Goal: Check status: Check status

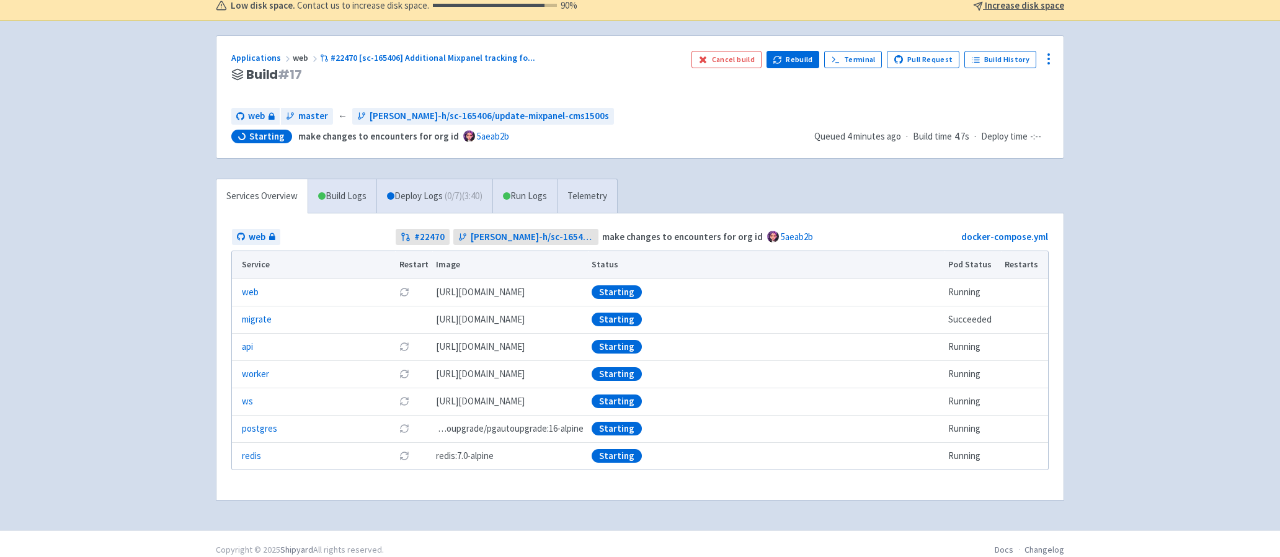
scroll to position [99, 0]
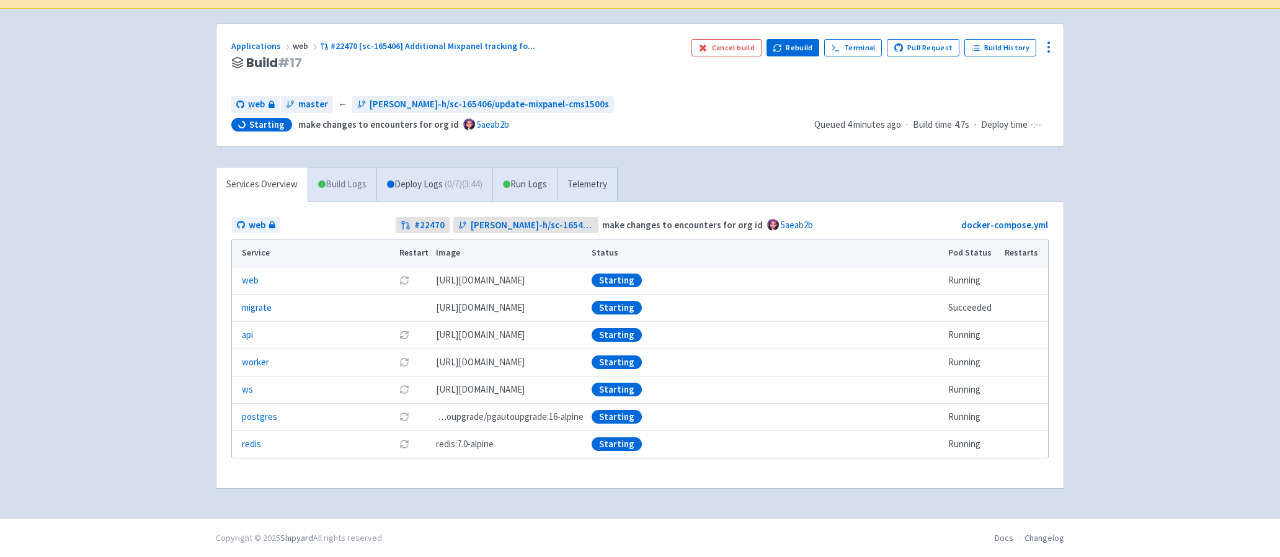
click at [345, 184] on link "Build Logs" at bounding box center [342, 184] width 68 height 34
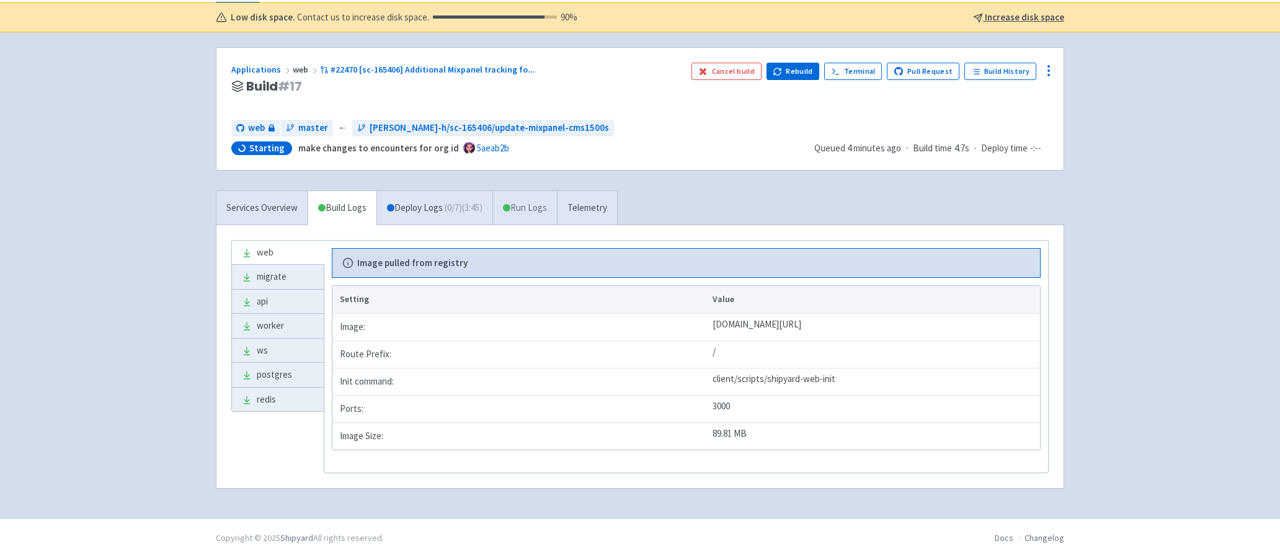
click at [515, 218] on link "Run Logs" at bounding box center [524, 208] width 64 height 34
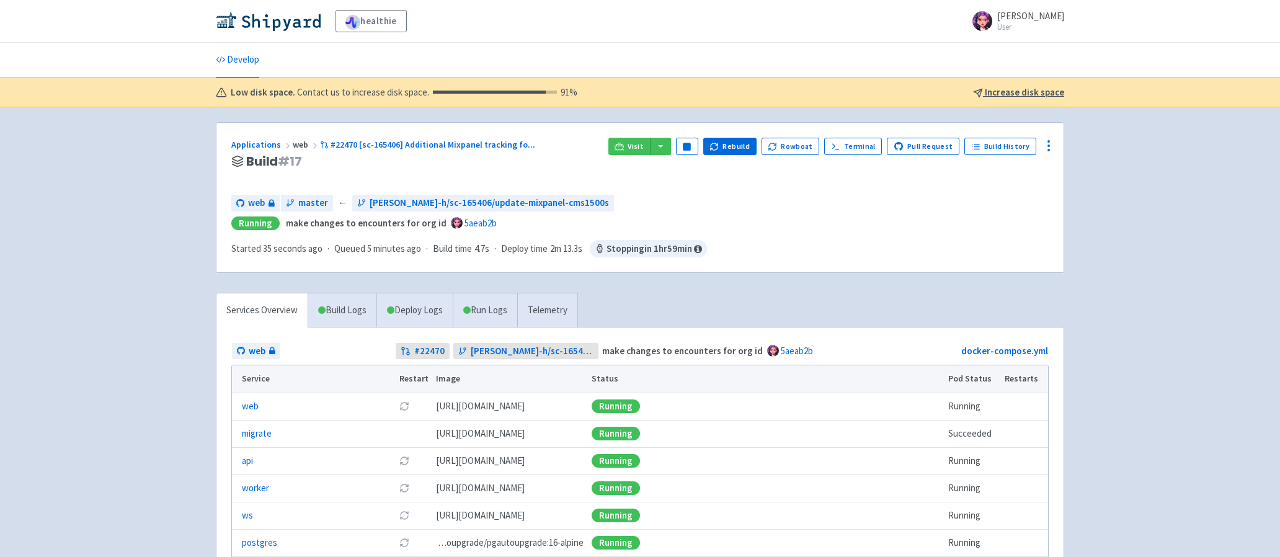
scroll to position [2, 0]
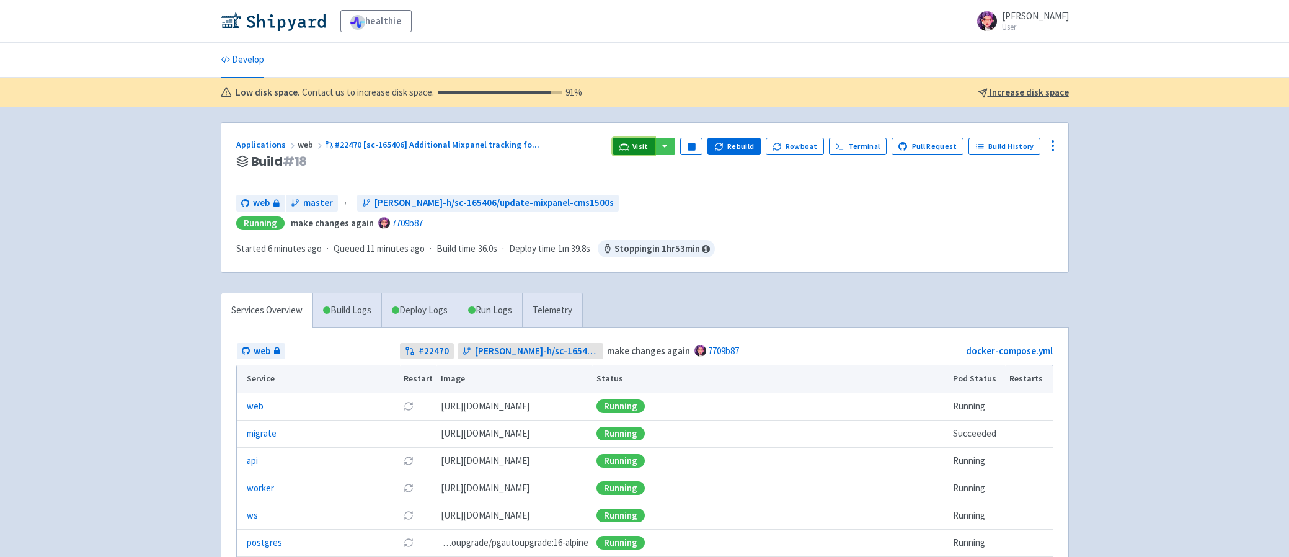
click at [649, 142] on span "Visit" at bounding box center [640, 146] width 16 height 10
